Goal: Find contact information: Find contact information

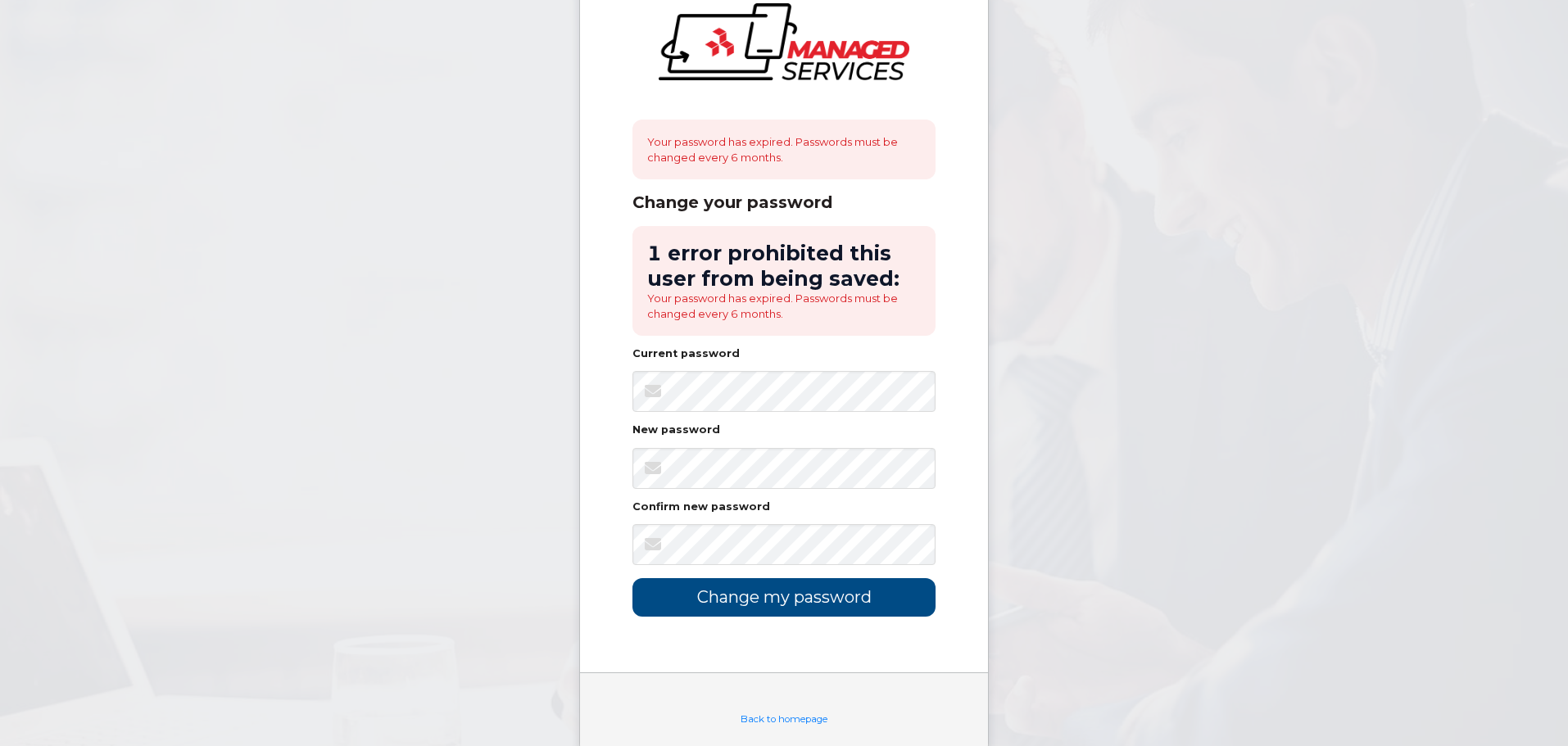
scroll to position [82, 0]
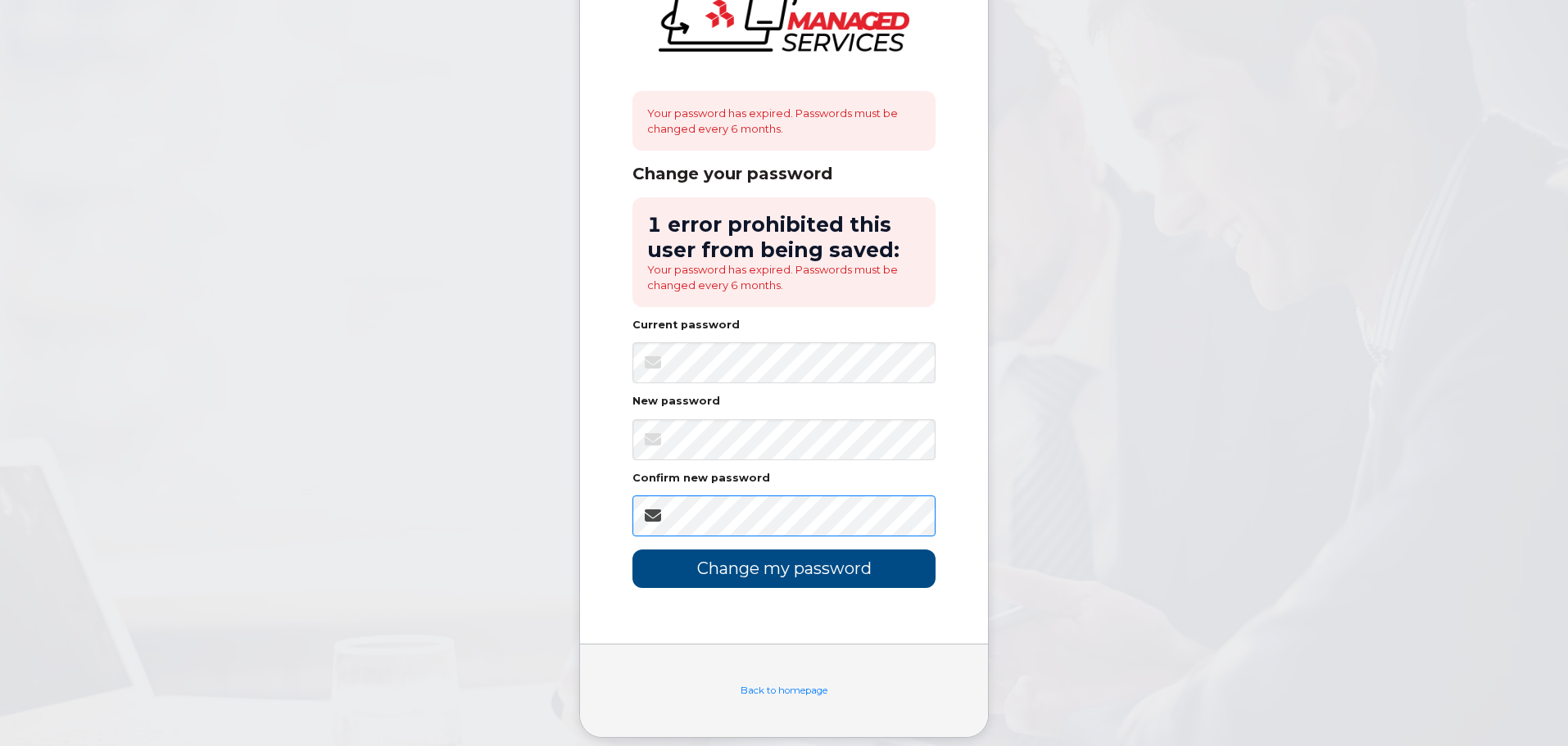
click at [632, 549] on input "Change my password" at bounding box center [784, 569] width 303 height 38
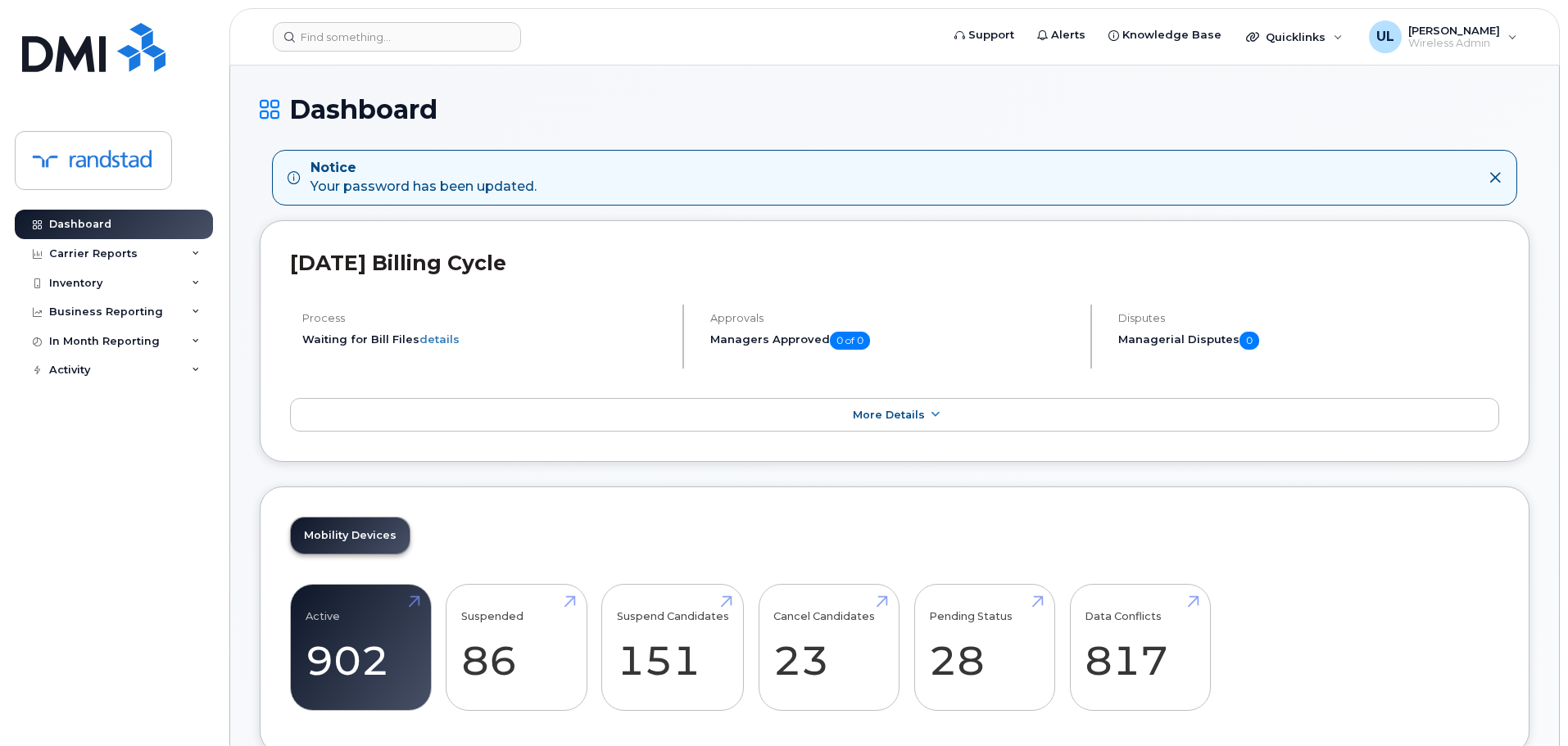
click at [424, 52] on header "Support Alerts Knowledge Base Quicklinks Suspend / Cancel Device Change SIM Car…" at bounding box center [894, 37] width 1330 height 58
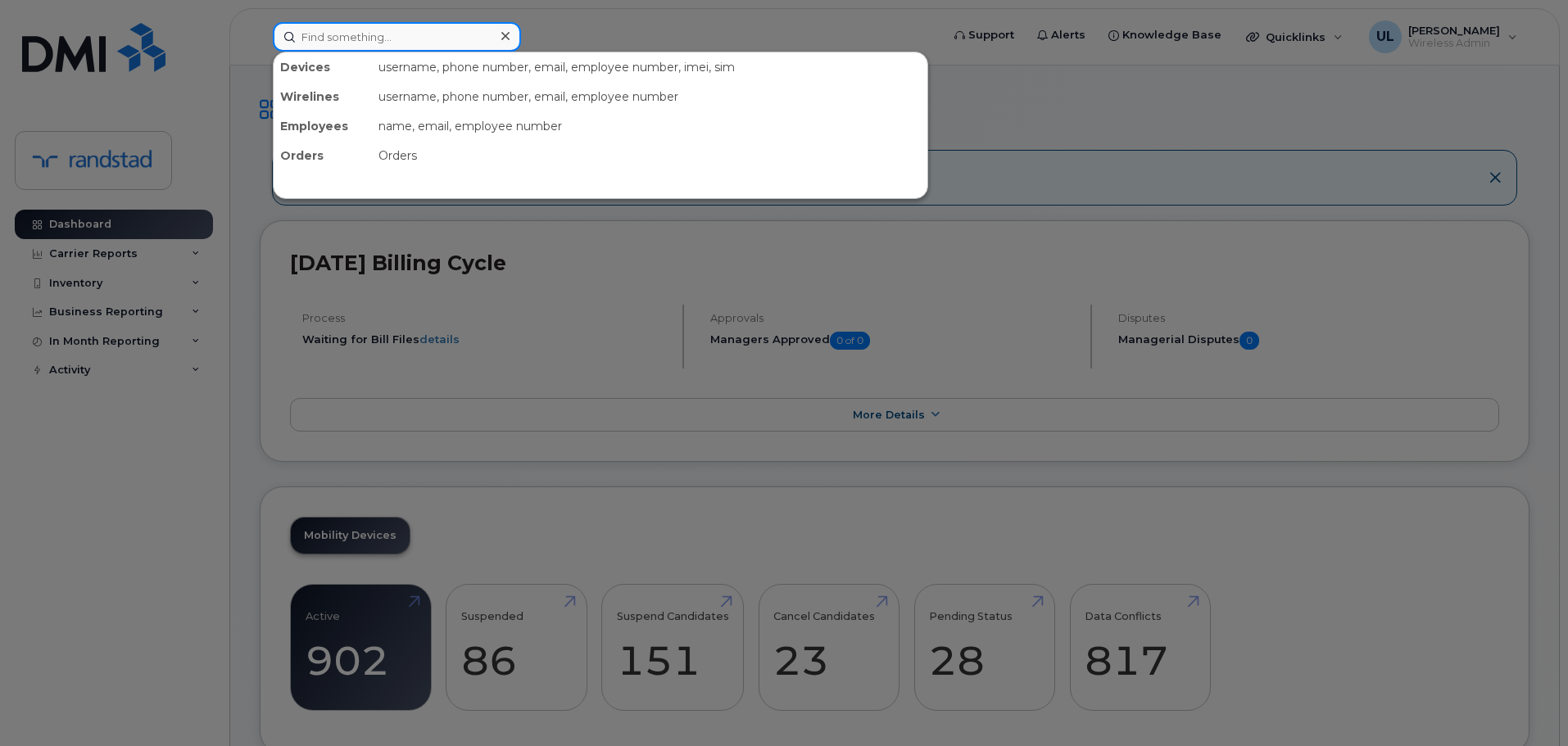
click at [419, 46] on input at bounding box center [396, 36] width 248 height 30
paste input "[PERSON_NAME]"
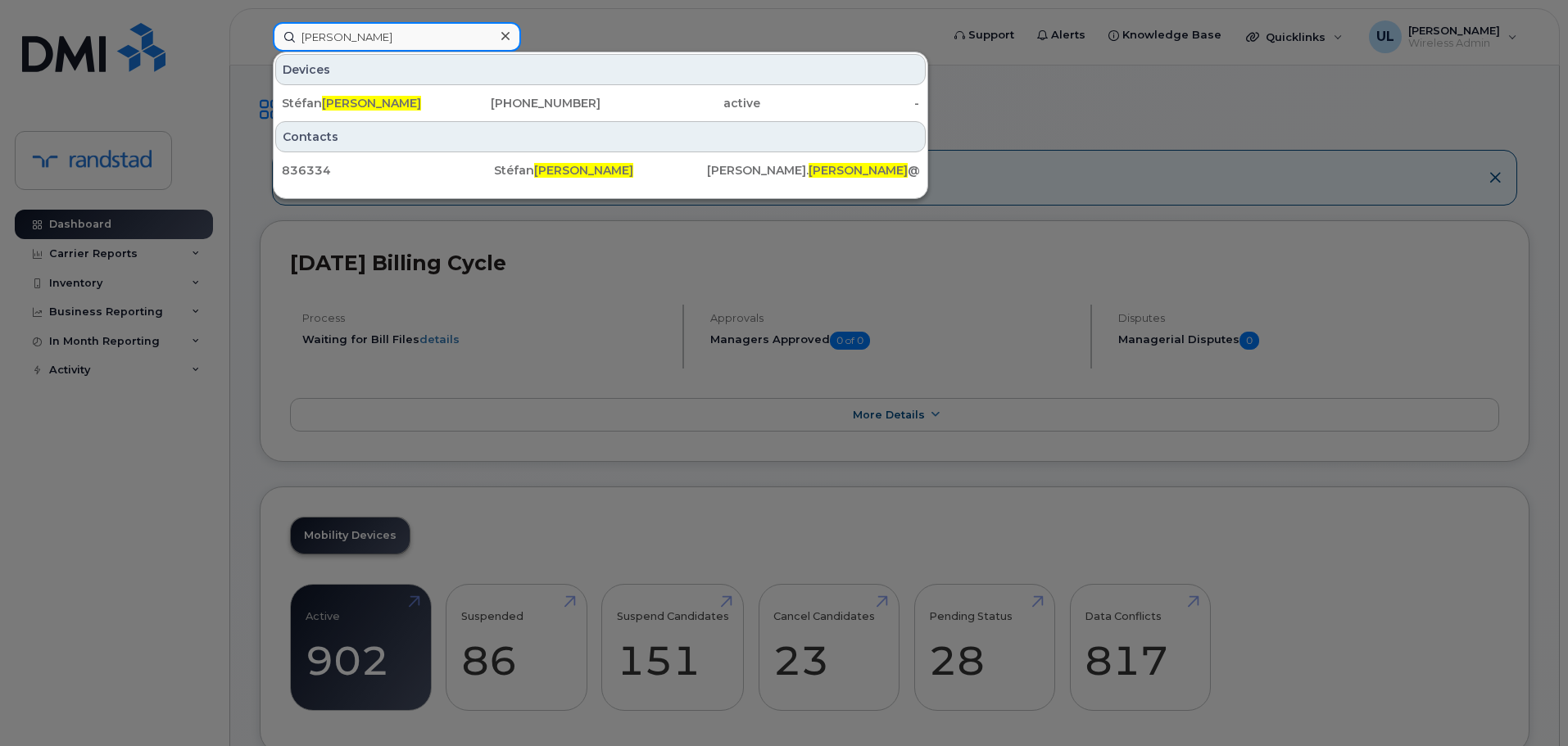
type input "[PERSON_NAME]"
click at [379, 93] on div "[PERSON_NAME]" at bounding box center [362, 103] width 160 height 30
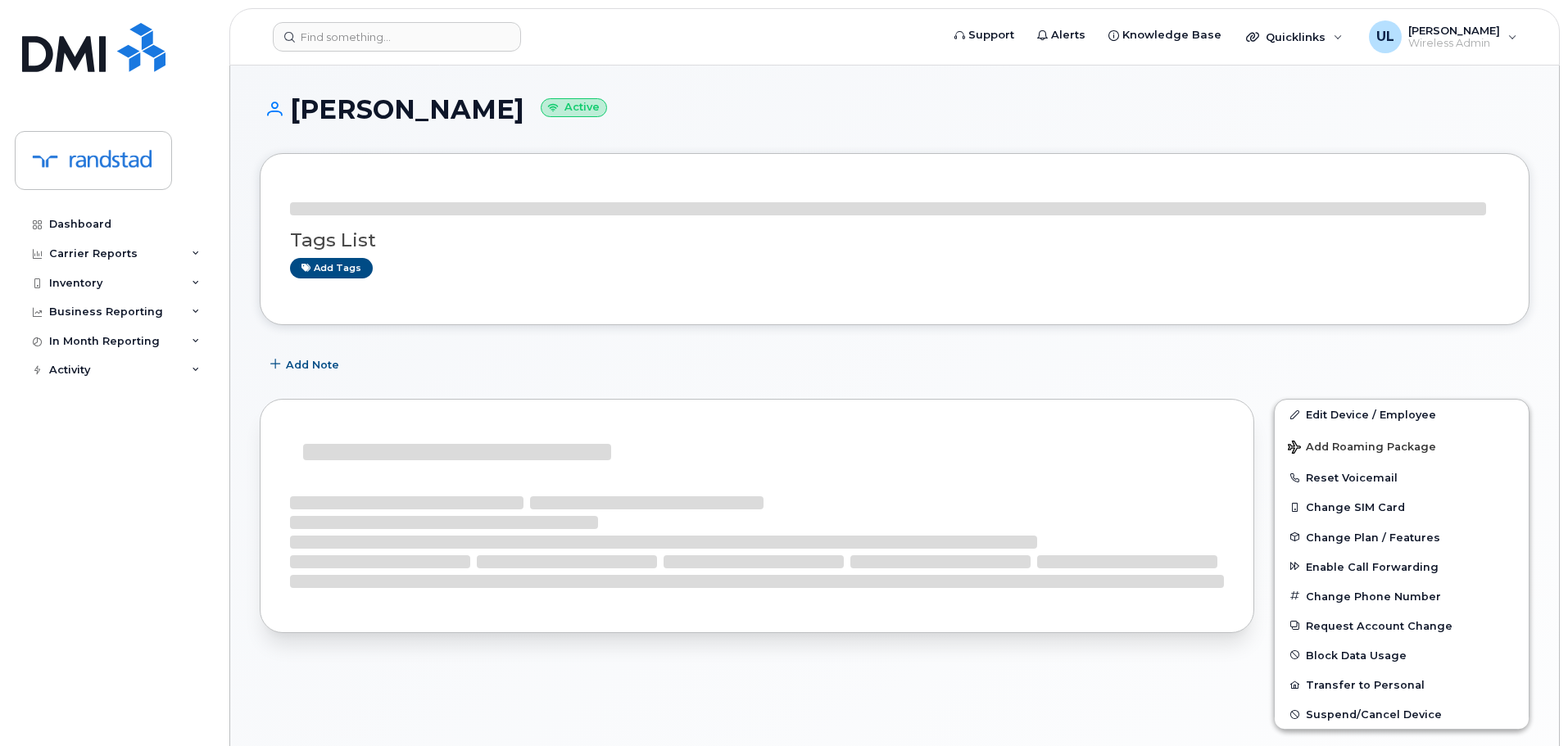
scroll to position [164, 0]
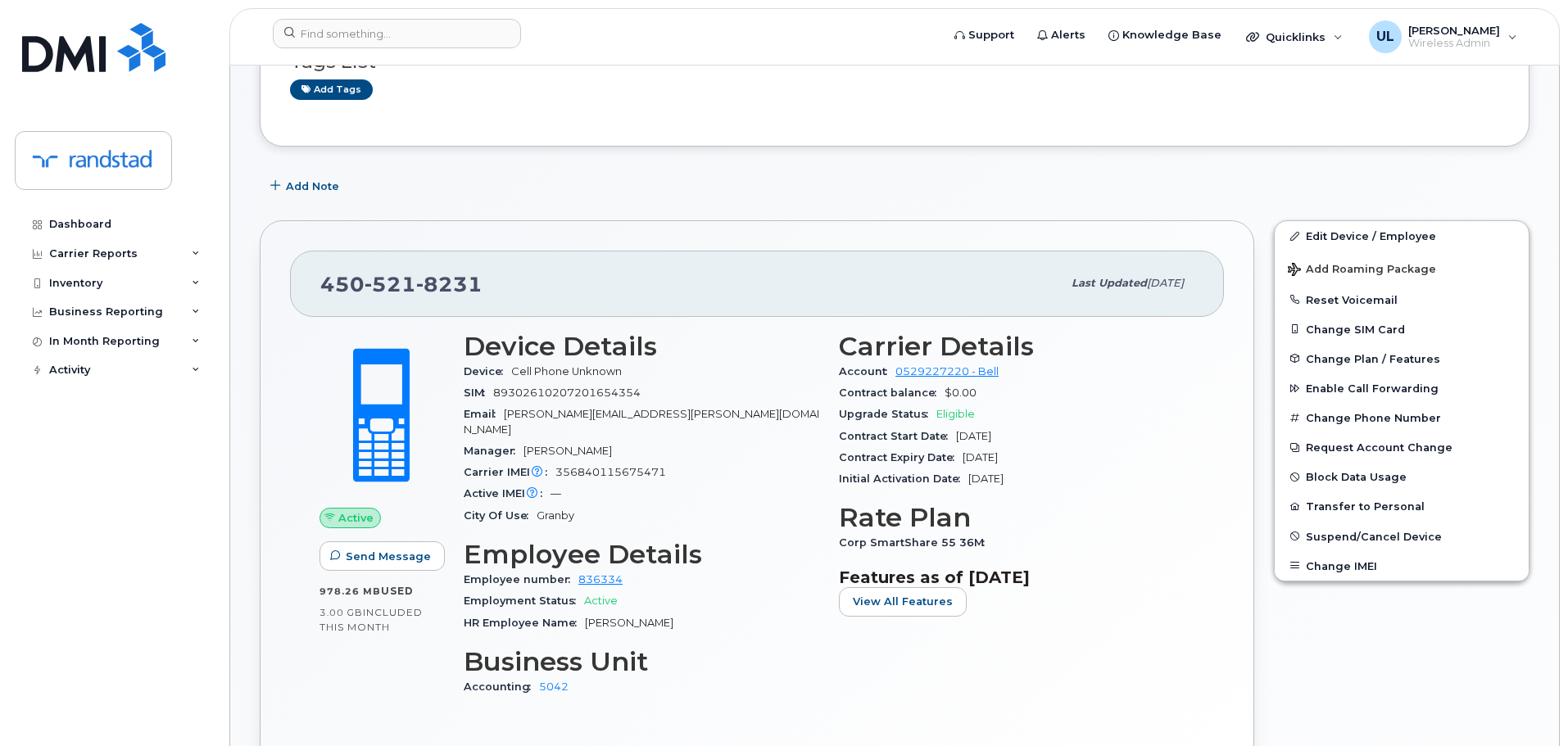
click at [397, 289] on span "521" at bounding box center [390, 285] width 52 height 25
click at [396, 289] on span "521" at bounding box center [390, 285] width 52 height 25
copy span "450 521 8231"
